Goal: Contribute content: Contribute content

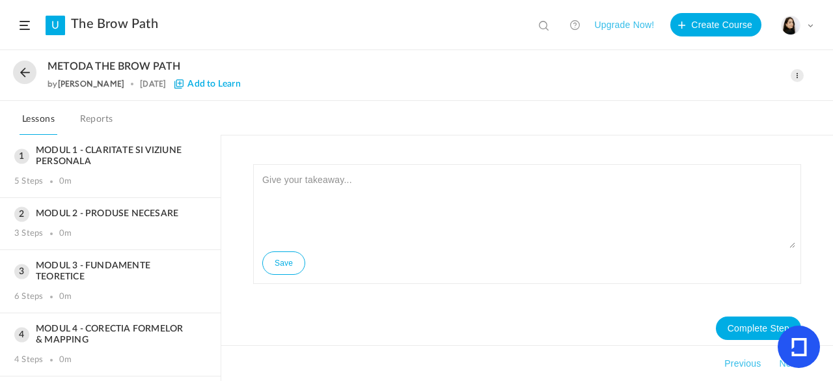
scroll to position [293, 0]
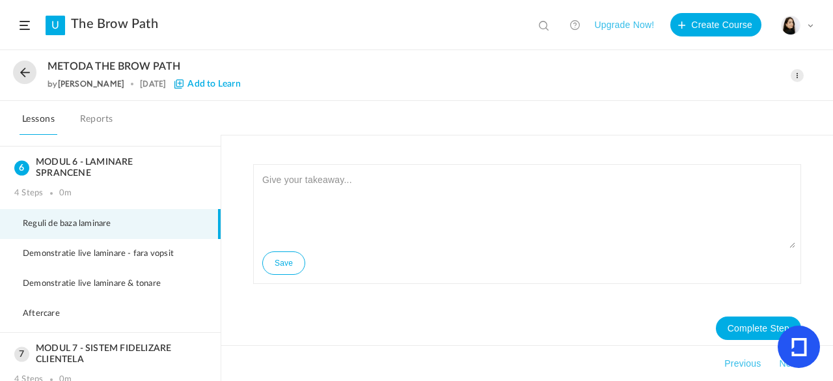
click at [800, 77] on span at bounding box center [797, 75] width 13 height 13
click at [739, 101] on link "Edit" at bounding box center [742, 104] width 122 height 24
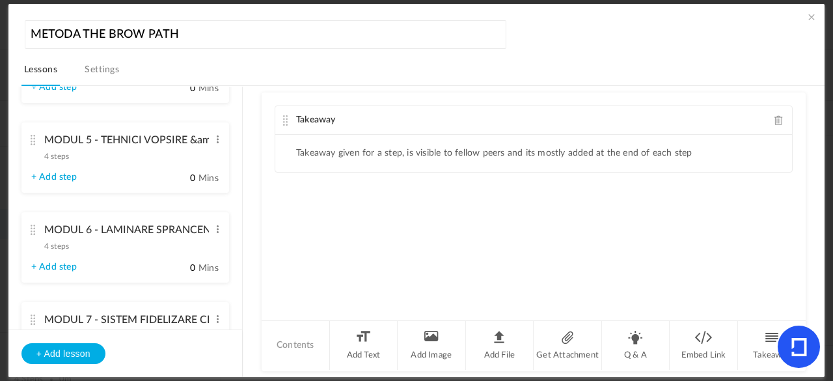
scroll to position [553, 0]
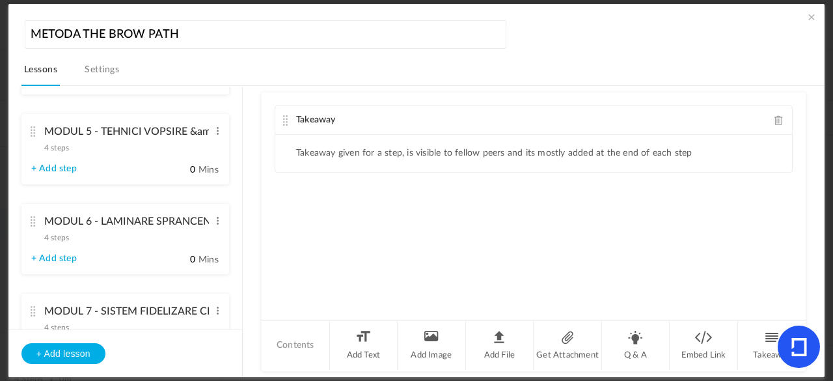
click at [68, 258] on link "+ Add step" at bounding box center [54, 258] width 46 height 11
type input "Step 1"
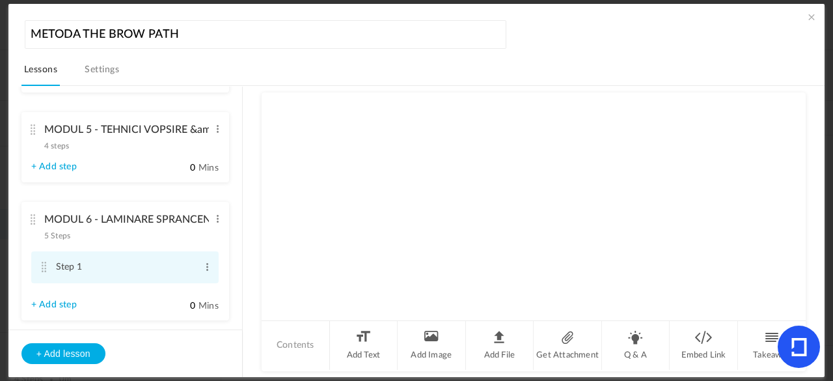
scroll to position [353, 0]
click at [57, 234] on span "5 Steps" at bounding box center [57, 236] width 26 height 8
click at [33, 223] on cite at bounding box center [33, 220] width 9 height 10
click at [41, 222] on div "MODUL 6 - LAMINARE SPRANCENE 5 Steps Edit Delete" at bounding box center [120, 225] width 178 height 35
click at [62, 238] on span "5 Steps" at bounding box center [57, 236] width 26 height 8
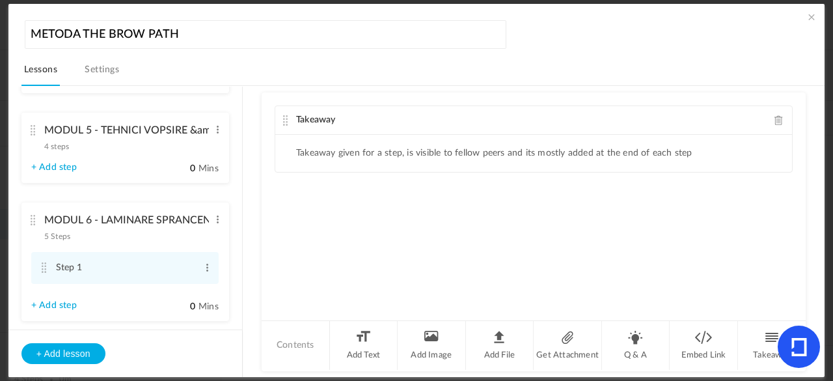
click at [62, 238] on span "5 Steps" at bounding box center [57, 236] width 26 height 8
click at [39, 276] on li "Step 1 Edit Delete" at bounding box center [125, 268] width 188 height 32
click at [215, 221] on span at bounding box center [218, 219] width 10 height 13
click at [194, 241] on link "Edit" at bounding box center [196, 241] width 51 height 16
click at [230, 255] on ul "MODUL 1 - CLARITATE SI VIZIUNE PERSONALA 5 steps Edit Delete Contextul personal…" at bounding box center [125, 208] width 234 height 243
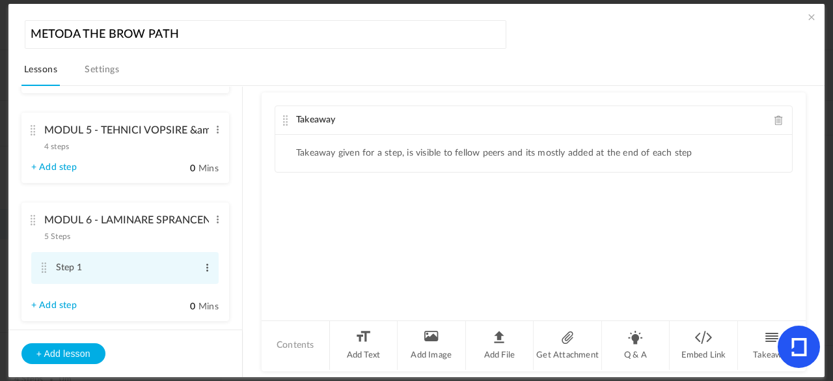
click at [206, 273] on span at bounding box center [207, 267] width 10 height 13
click at [249, 262] on section "MODUL 1 - CLARITATE SI VIZIUNE PERSONALA 5 steps Edit Delete Contextul personal…" at bounding box center [423, 232] width 772 height 292
click at [122, 242] on div "MODUL 6 - LAMINARE SPRANCENE 5 Steps Edit Delete" at bounding box center [120, 225] width 178 height 35
click at [72, 308] on link "+ Add step" at bounding box center [54, 305] width 46 height 11
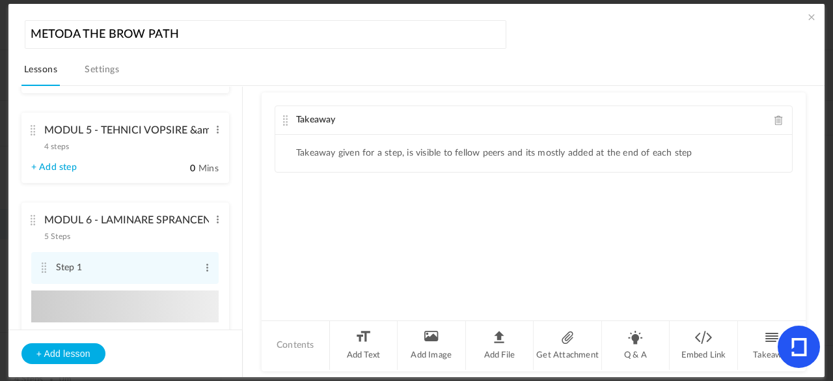
type input "Step 2"
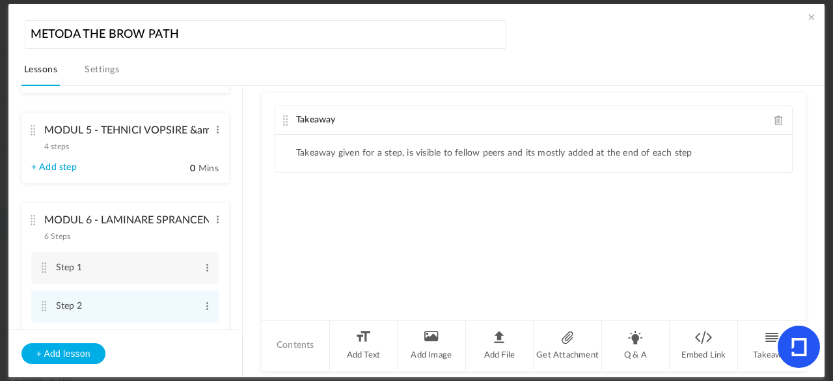
click at [208, 219] on li "MODUL 6 - LAMINARE SPRANCENE 6 Steps Edit Delete Step 1 Edit Delete Step 2 Edit" at bounding box center [125, 280] width 208 height 157
click at [214, 222] on span at bounding box center [218, 219] width 10 height 13
click at [139, 245] on li "MODUL 6 - LAMINARE SPRANCENE 6 Steps Edit Delete Step 1 Edit Delete Step 2 Edit" at bounding box center [125, 280] width 208 height 157
click at [206, 268] on span at bounding box center [207, 267] width 10 height 13
click at [36, 218] on cite at bounding box center [33, 220] width 9 height 10
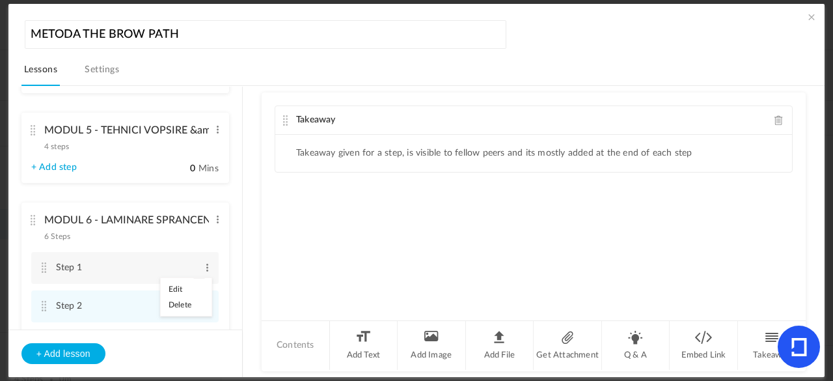
click at [121, 207] on li "MODUL 6 - LAMINARE SPRANCENE 6 Steps Edit Delete Step 1 Edit Delete Step 2 Edit" at bounding box center [125, 280] width 208 height 157
click at [810, 16] on span at bounding box center [811, 16] width 13 height 13
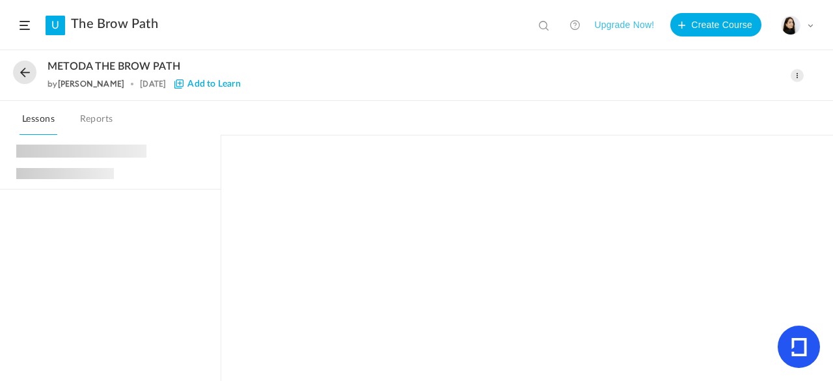
scroll to position [301, 0]
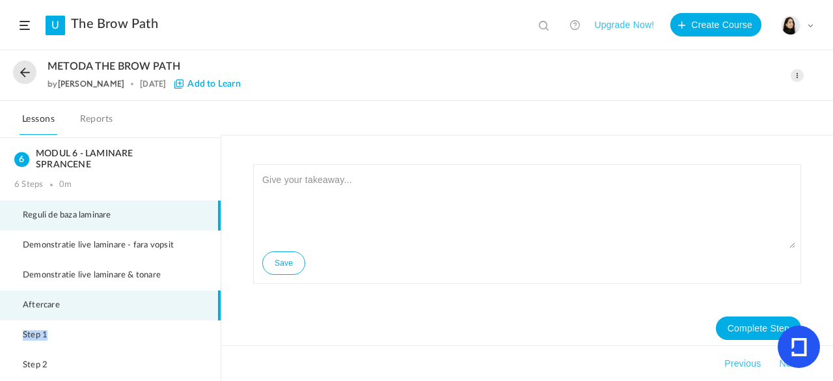
drag, startPoint x: 134, startPoint y: 327, endPoint x: 130, endPoint y: 302, distance: 25.7
click at [130, 302] on ul "Reguli de baza laminare Demonstratie live laminare - fara vopsit Demonstratie l…" at bounding box center [110, 292] width 221 height 183
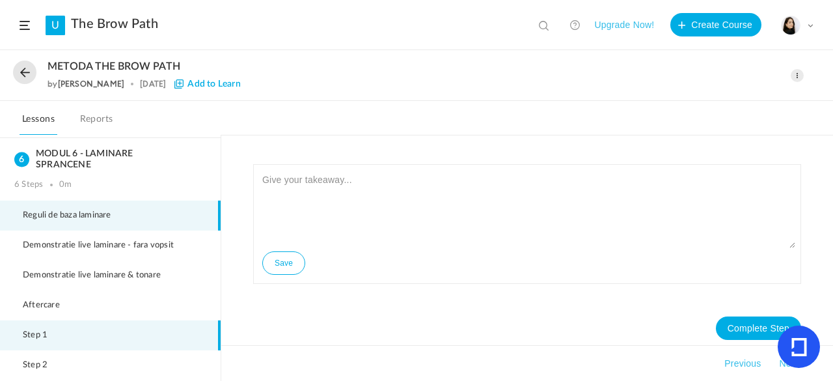
click at [136, 326] on li "Step 1" at bounding box center [110, 335] width 221 height 30
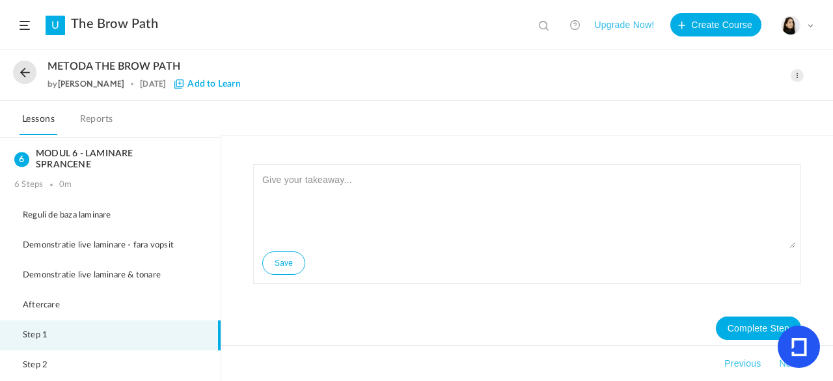
click at [215, 329] on li "Step 1" at bounding box center [110, 335] width 221 height 30
click at [796, 76] on span at bounding box center [797, 75] width 13 height 13
click at [708, 97] on link "Edit" at bounding box center [742, 104] width 122 height 24
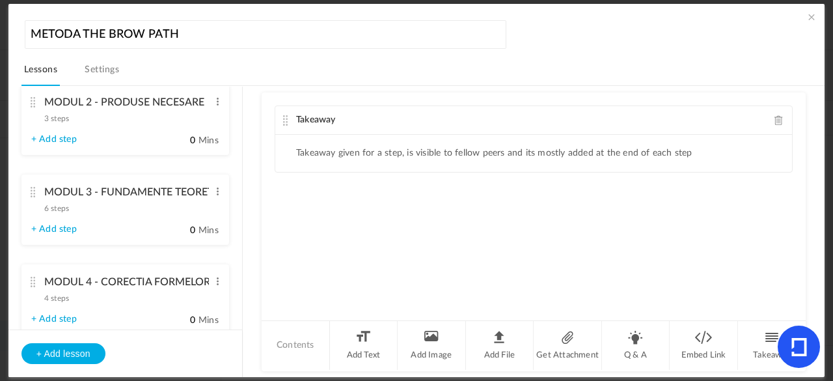
scroll to position [315, 0]
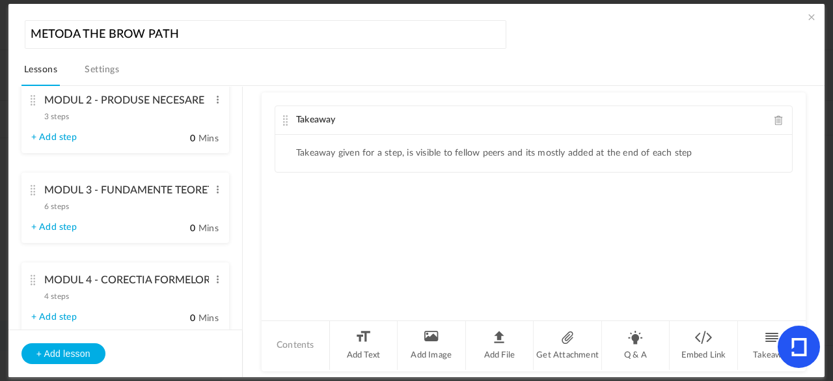
drag, startPoint x: 234, startPoint y: 190, endPoint x: 240, endPoint y: 175, distance: 16.1
click at [240, 175] on ul "MODUL 1 - CLARITATE SI VIZIUNE PERSONALA 5 steps Edit Delete Contextul personal…" at bounding box center [125, 208] width 234 height 243
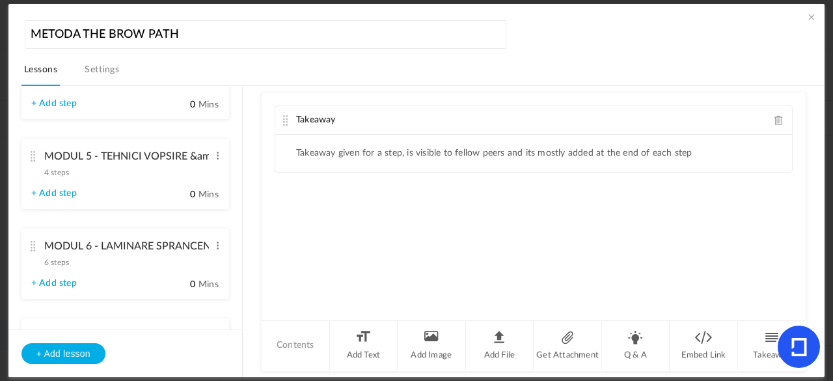
scroll to position [539, 0]
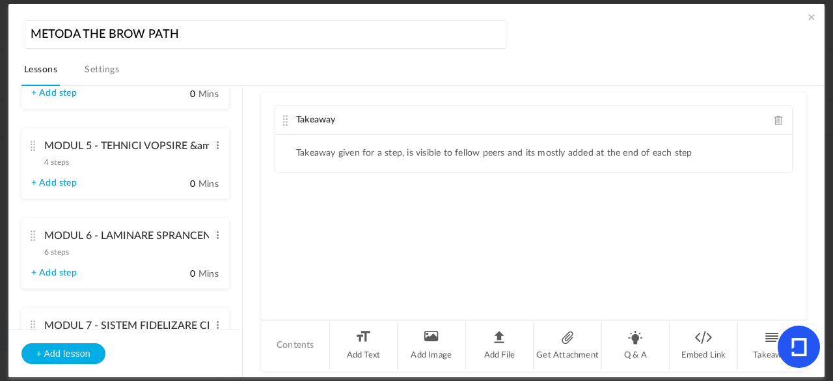
click at [115, 263] on li "MODUL 6 - LAMINARE SPRANCENE 6 steps Edit Delete + Add step 0 Mins" at bounding box center [125, 253] width 208 height 70
click at [148, 277] on li "MODUL 6 - LAMINARE SPRANCENE 6 steps Edit Delete + Add step 0 Mins" at bounding box center [125, 253] width 208 height 70
click at [181, 279] on input "0" at bounding box center [179, 274] width 33 height 12
click at [31, 238] on cite at bounding box center [33, 235] width 9 height 10
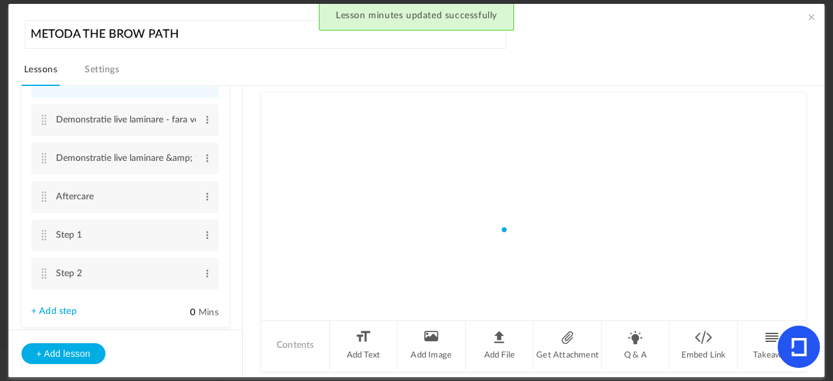
scroll to position [339, 0]
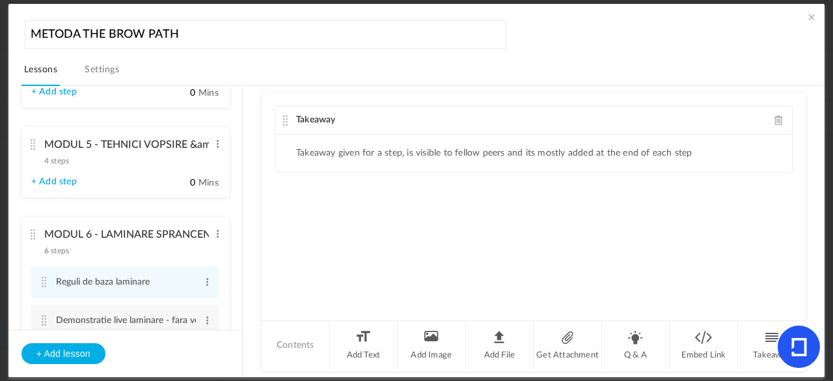
click at [239, 193] on aside "MODUL 1 - CLARITATE SI VIZIUNE PERSONALA 5 steps Edit Delete Contextul personal…" at bounding box center [125, 232] width 234 height 290
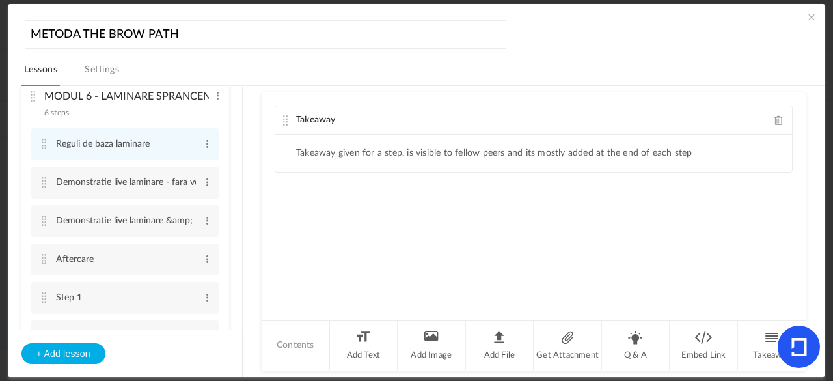
scroll to position [483, 0]
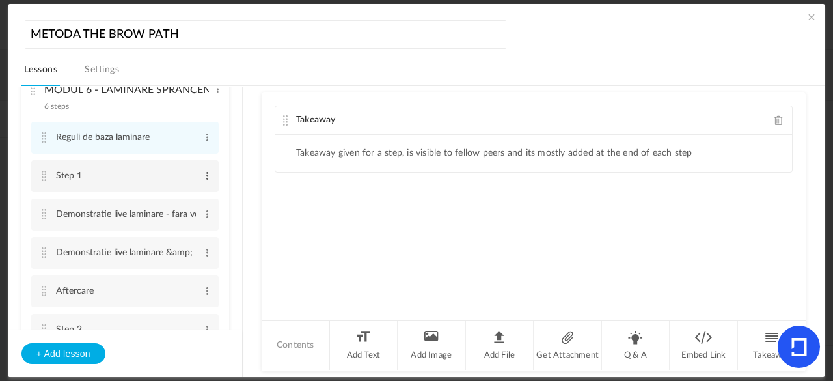
click at [208, 180] on span at bounding box center [207, 175] width 10 height 13
click at [188, 190] on div "Edit Delete" at bounding box center [186, 205] width 52 height 39
click at [190, 201] on link "Edit" at bounding box center [186, 197] width 51 height 16
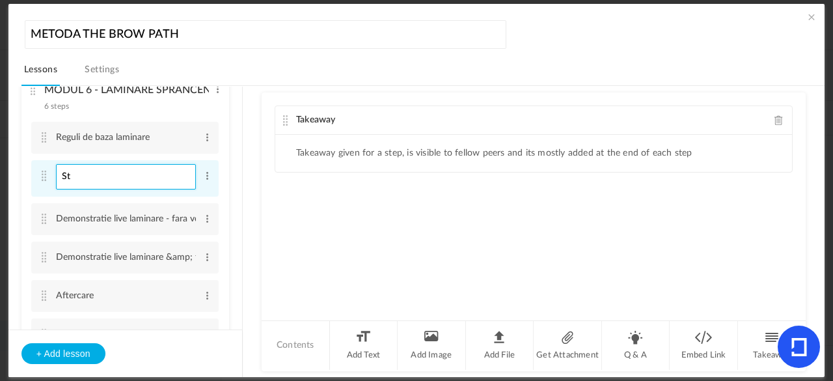
type input "S"
type input "Structura in laminare"
click at [258, 254] on section "MODUL 1 - CLARITATE SI VIZIUNE PERSONALA 5 steps Edit Delete Contextul personal…" at bounding box center [423, 232] width 772 height 292
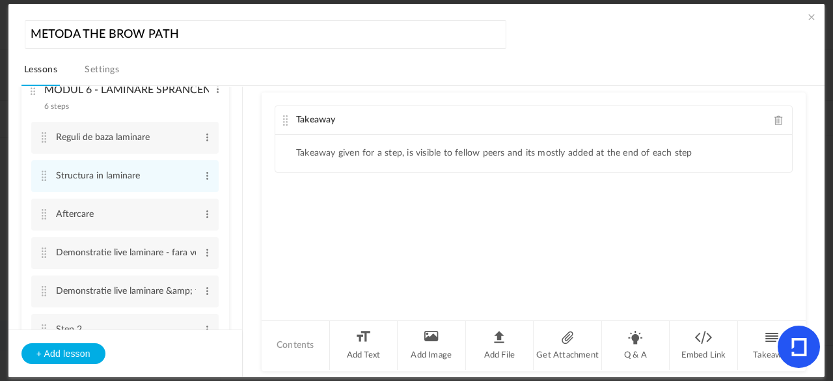
click at [265, 234] on div "Takeaway Takeaway given for a step, is visible to fellow peers and its mostly a…" at bounding box center [534, 205] width 544 height 227
click at [805, 18] on span at bounding box center [811, 16] width 13 height 13
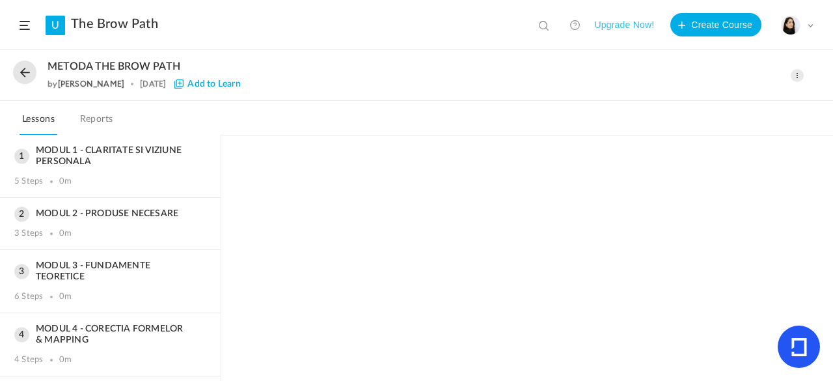
scroll to position [301, 0]
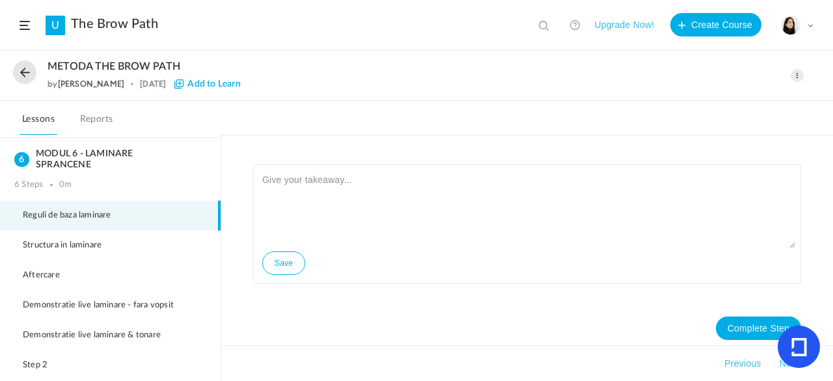
click at [798, 72] on span at bounding box center [797, 75] width 13 height 13
click at [701, 100] on link "Edit" at bounding box center [742, 104] width 122 height 24
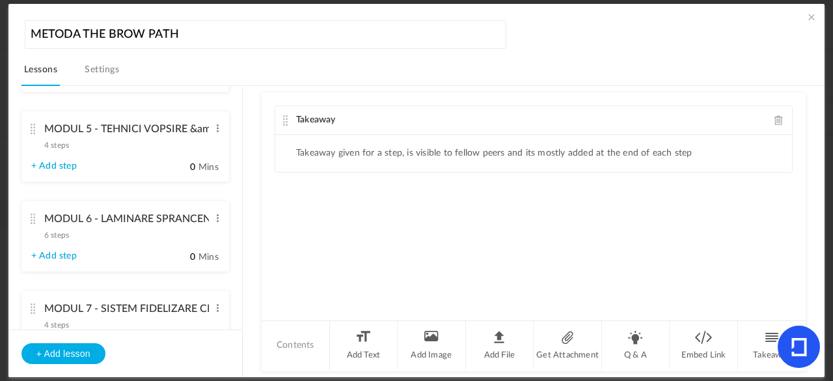
scroll to position [560, 0]
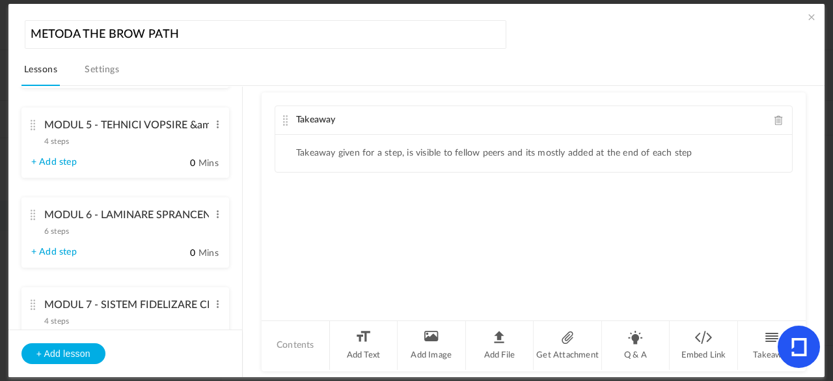
click at [31, 217] on cite at bounding box center [33, 215] width 9 height 10
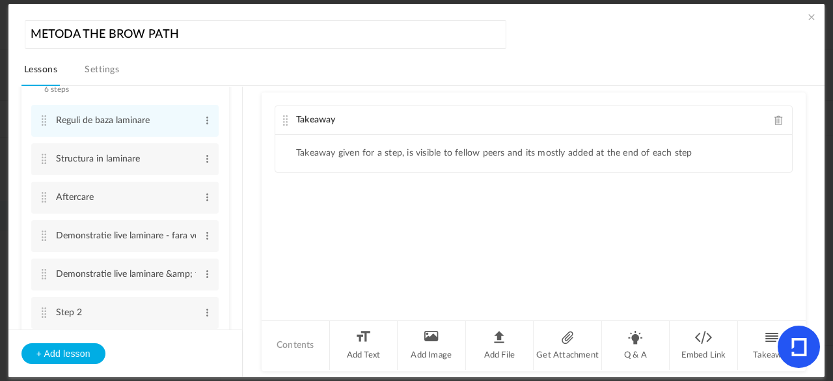
scroll to position [520, 0]
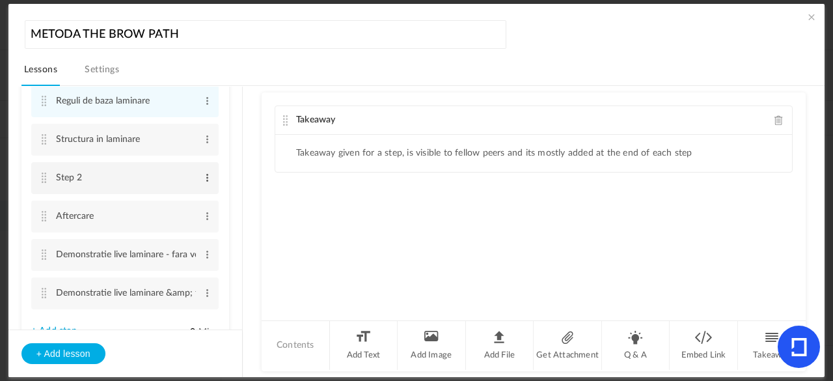
click at [208, 179] on span at bounding box center [207, 177] width 10 height 13
click at [184, 199] on link "Edit" at bounding box center [186, 199] width 51 height 16
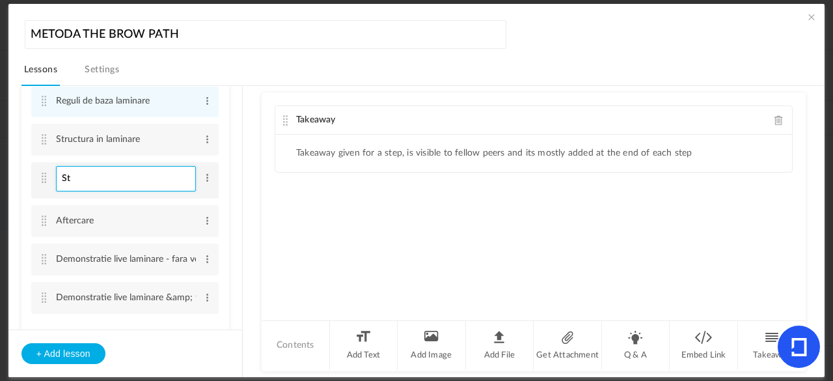
type input "S"
type input "Aplicarea produselor"
click at [283, 194] on div "Takeaway Takeaway given for a step, is visible to fellow peers and its mostly a…" at bounding box center [534, 205] width 544 height 227
